Goal: Information Seeking & Learning: Learn about a topic

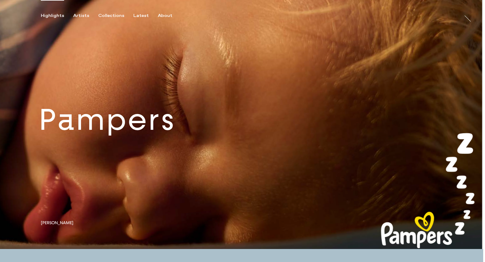
click at [126, 129] on link at bounding box center [242, 124] width 484 height 249
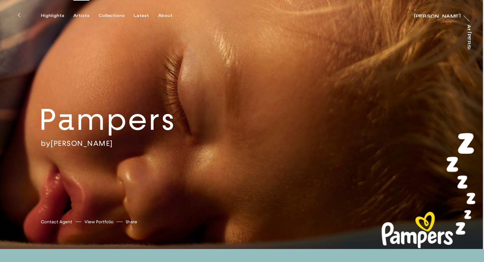
click at [84, 15] on div "Artists" at bounding box center [81, 15] width 16 height 5
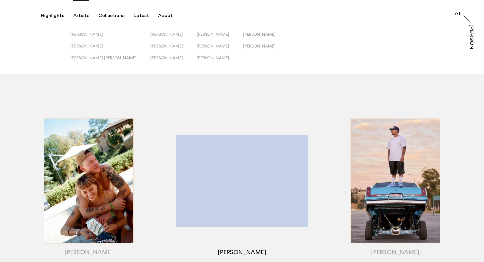
click at [204, 157] on div "button" at bounding box center [241, 188] width 153 height 189
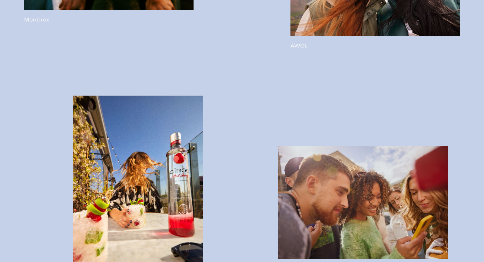
scroll to position [917, 0]
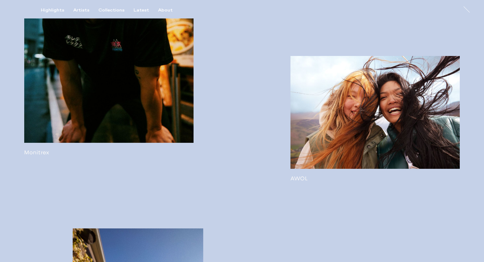
click at [152, 100] on link at bounding box center [108, 22] width 169 height 267
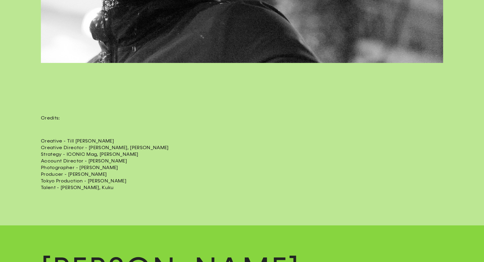
scroll to position [3935, 0]
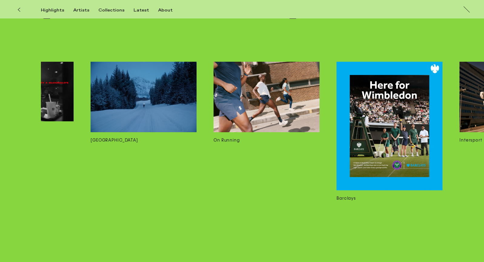
scroll to position [0, 1055]
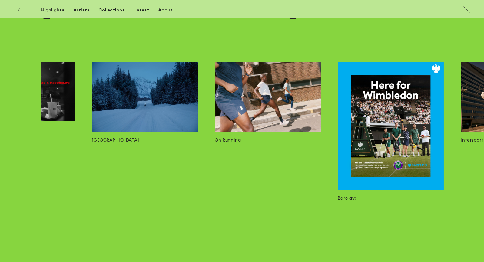
click at [250, 101] on img at bounding box center [268, 97] width 106 height 71
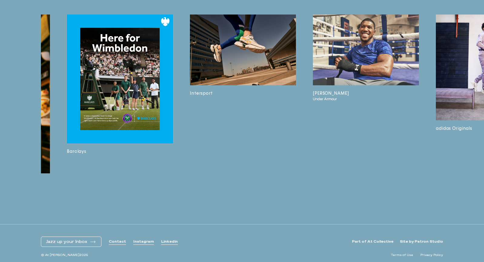
scroll to position [0, 1325]
click at [270, 77] on img at bounding box center [243, 50] width 106 height 71
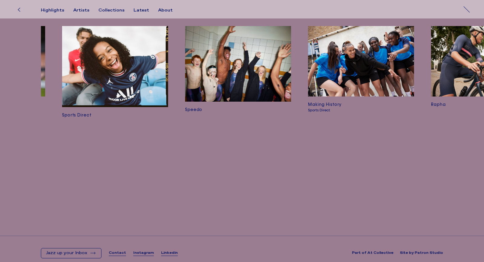
scroll to position [0, 2813]
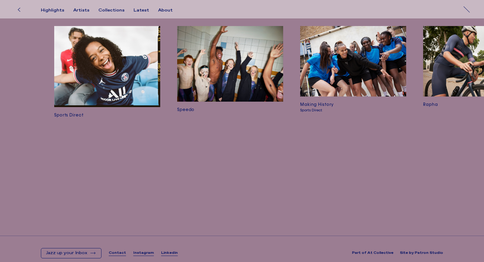
click at [260, 71] on img at bounding box center [230, 64] width 106 height 76
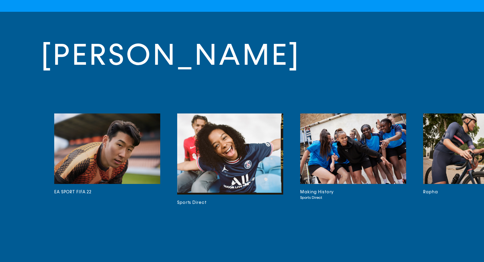
scroll to position [1675, 0]
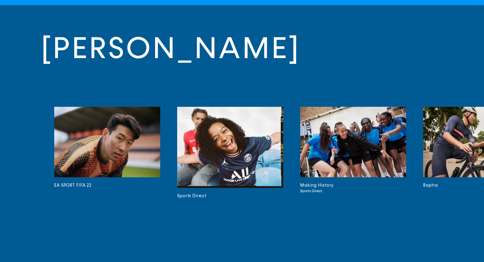
click at [248, 127] on img at bounding box center [230, 147] width 106 height 81
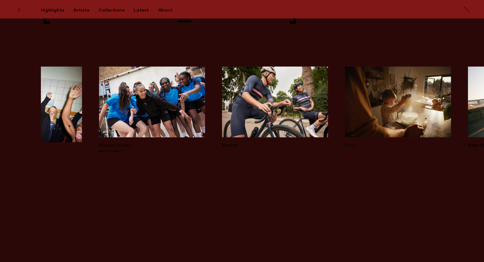
scroll to position [0, 3012]
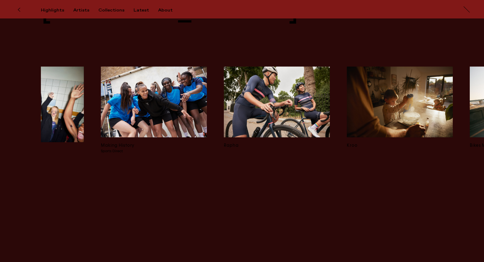
click at [260, 118] on img at bounding box center [277, 102] width 106 height 71
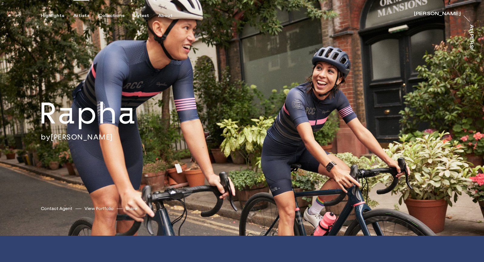
click at [77, 15] on div "Artists" at bounding box center [81, 15] width 16 height 5
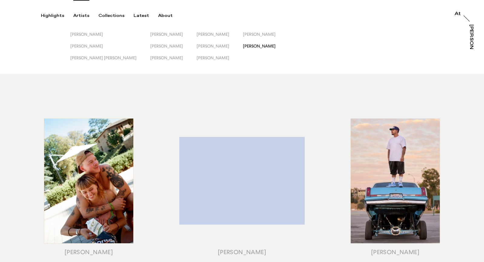
click at [243, 45] on span "[PERSON_NAME]" at bounding box center [259, 46] width 33 height 5
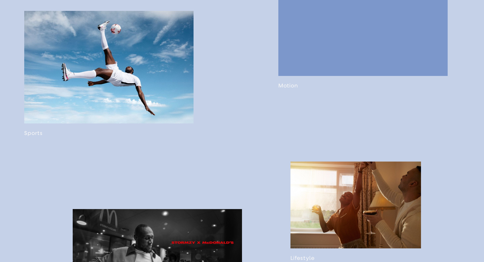
scroll to position [417, 0]
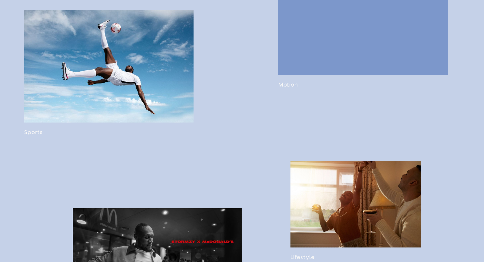
click at [144, 67] on link at bounding box center [108, 73] width 169 height 126
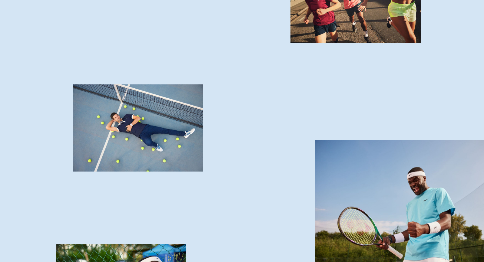
scroll to position [2609, 0]
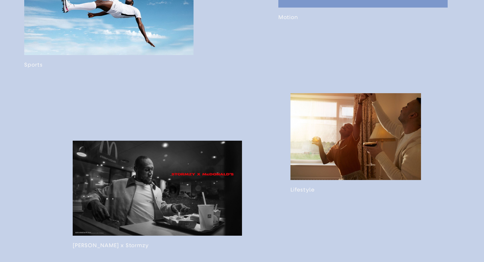
scroll to position [421, 0]
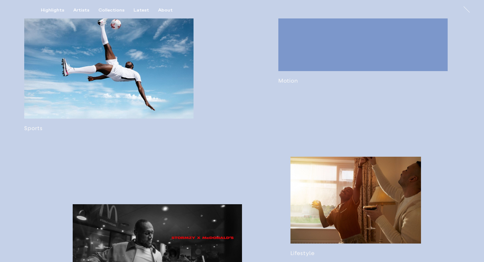
click at [340, 81] on link at bounding box center [362, 36] width 169 height 98
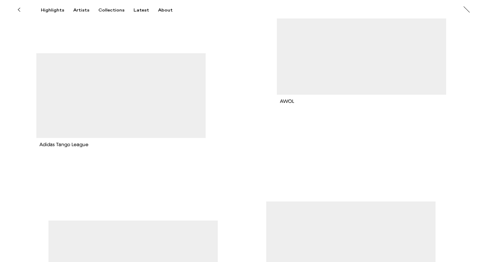
scroll to position [27, 0]
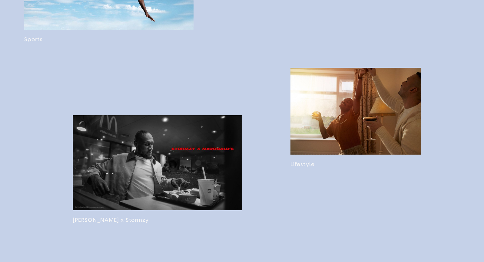
scroll to position [511, 0]
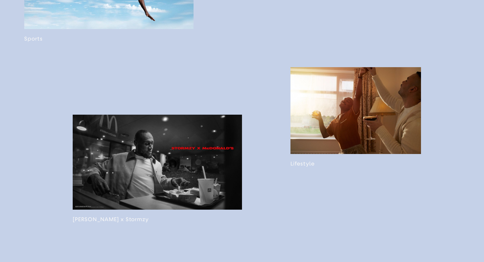
click at [226, 147] on link at bounding box center [157, 169] width 169 height 108
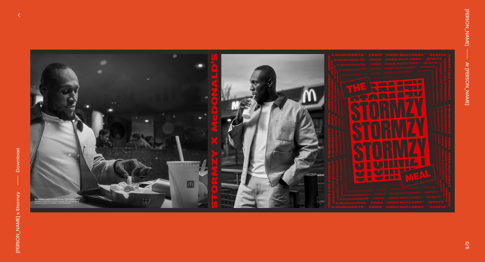
click at [316, 119] on button at bounding box center [364, 65] width 243 height 131
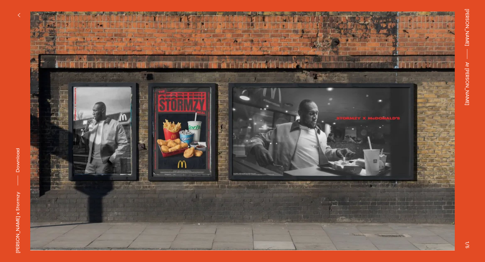
click at [354, 128] on button at bounding box center [364, 65] width 243 height 131
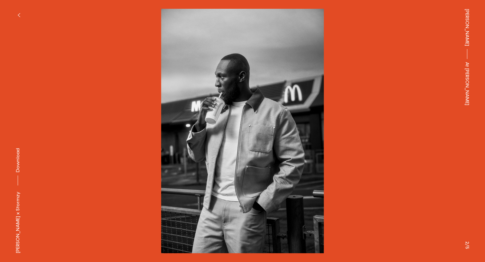
click at [354, 128] on button at bounding box center [364, 65] width 243 height 131
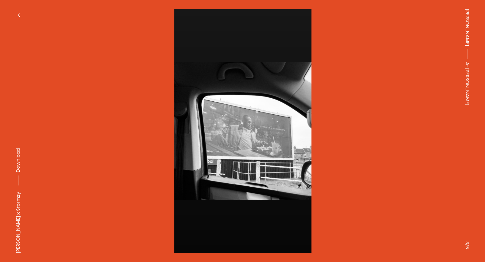
click at [354, 128] on button at bounding box center [364, 65] width 243 height 131
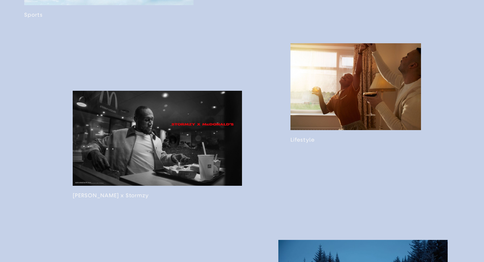
scroll to position [540, 0]
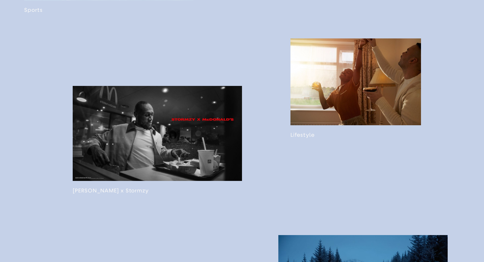
click at [315, 111] on link at bounding box center [355, 88] width 130 height 100
